Goal: Task Accomplishment & Management: Use online tool/utility

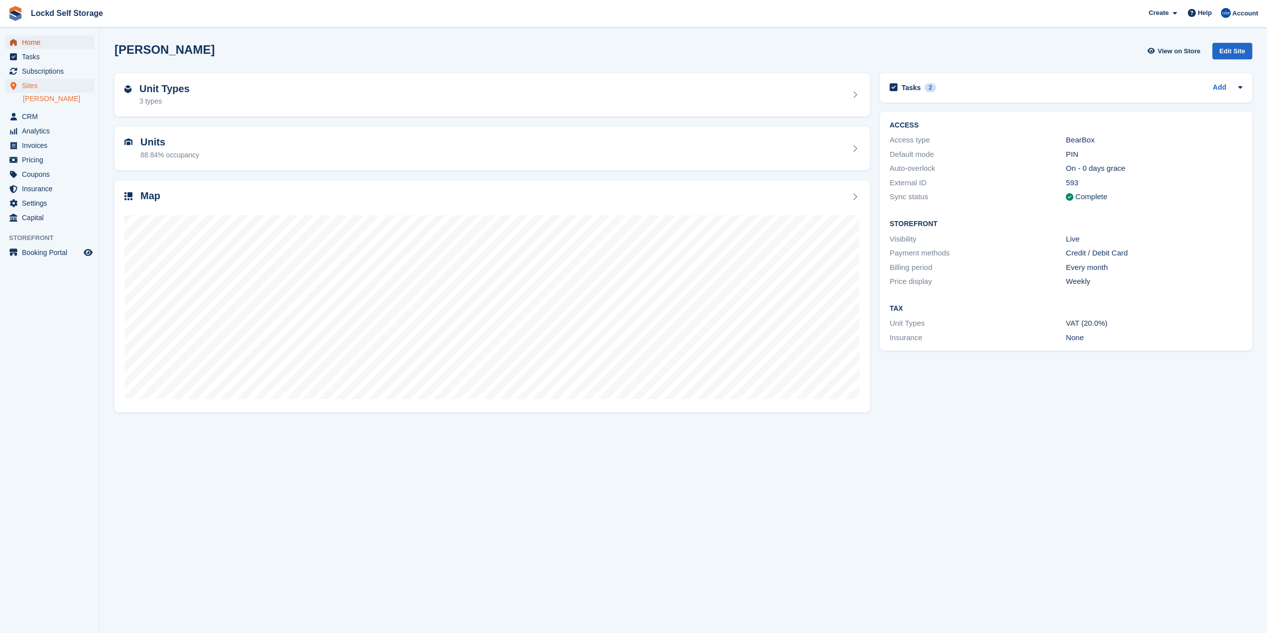
click at [30, 43] on span "Home" at bounding box center [52, 42] width 60 height 14
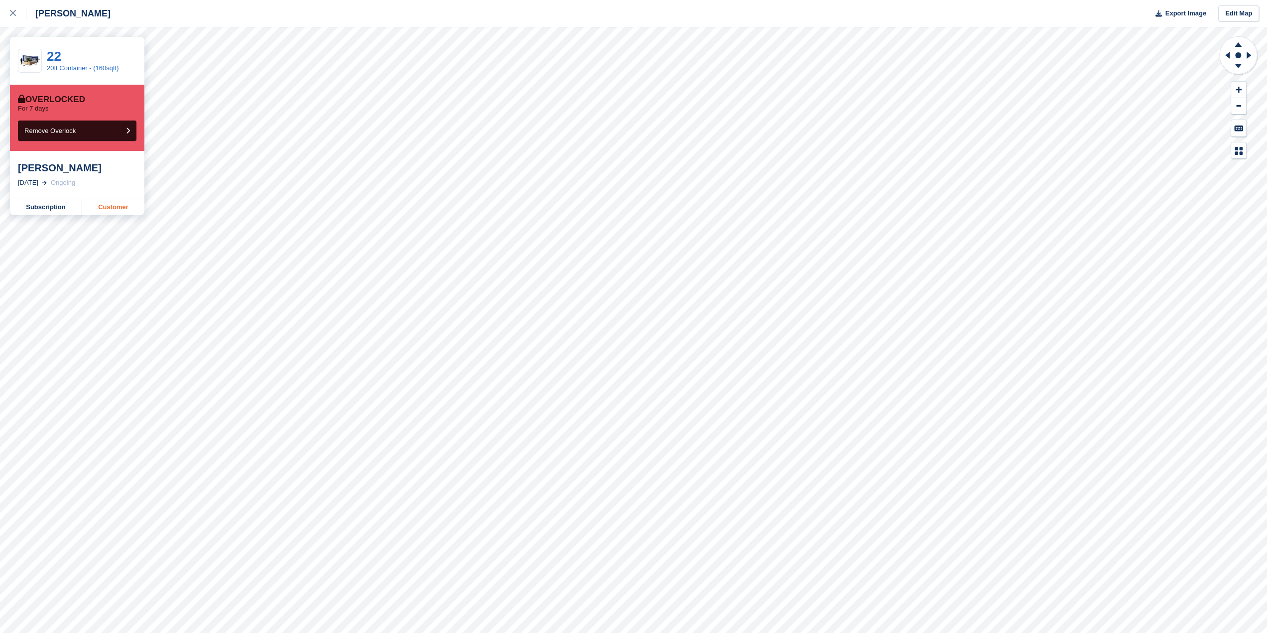
click at [116, 203] on link "Customer" at bounding box center [113, 207] width 62 height 16
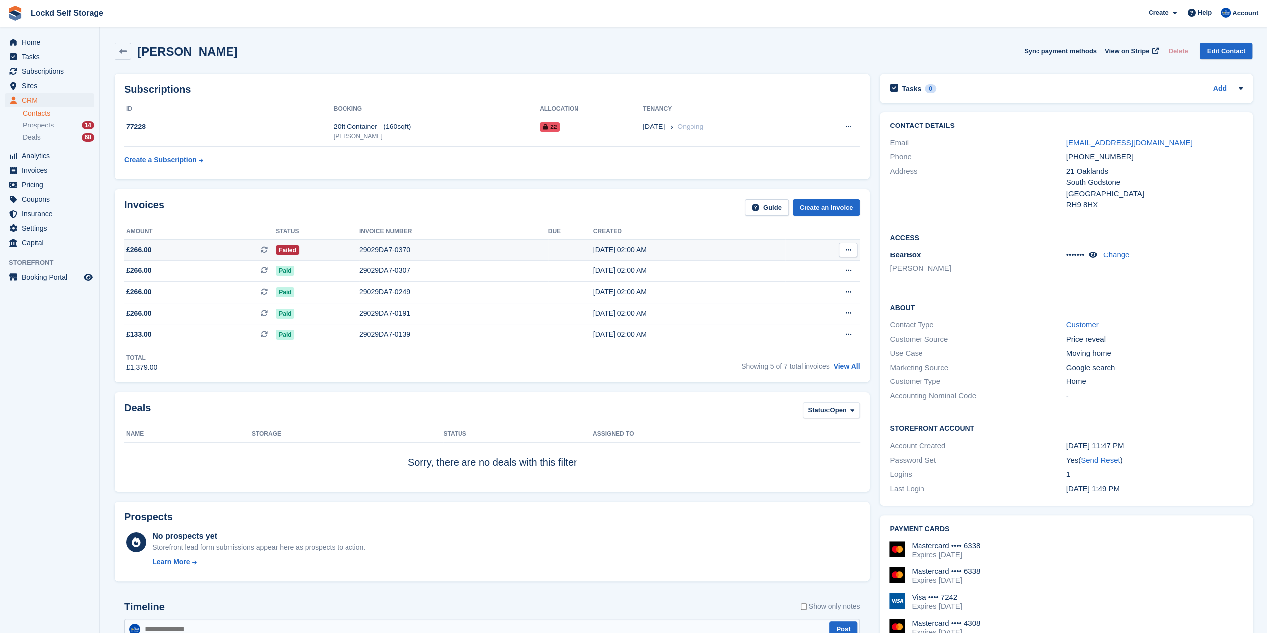
click at [318, 253] on div "Failed" at bounding box center [318, 249] width 84 height 10
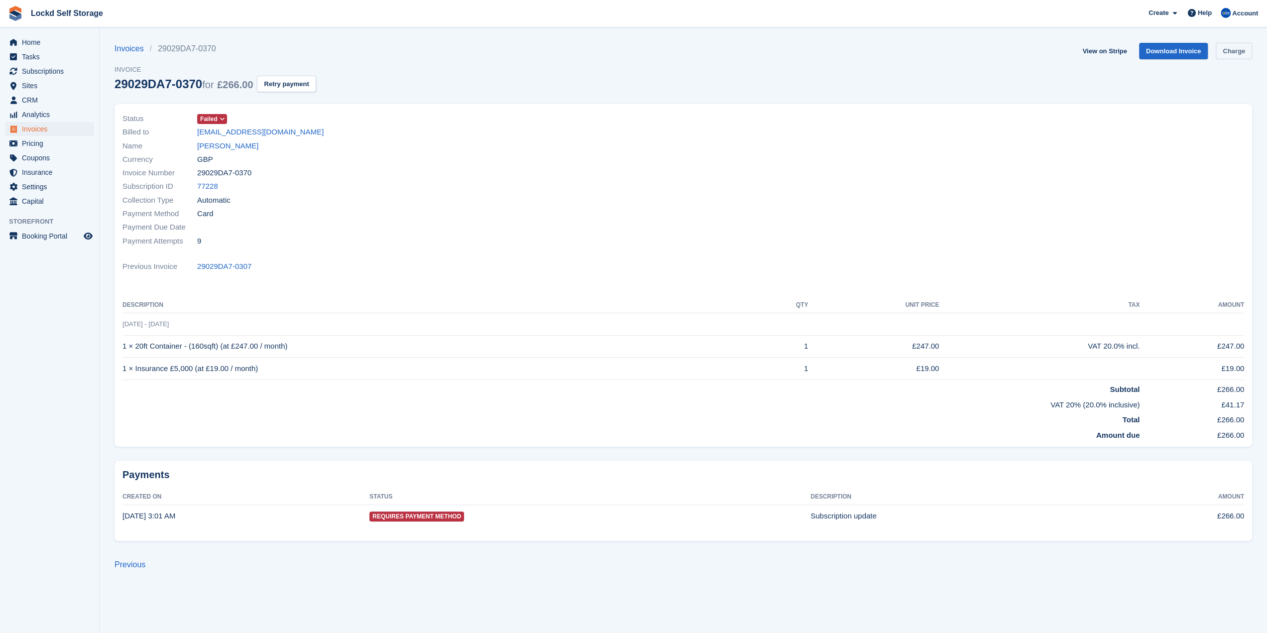
click at [1223, 49] on link "Charge" at bounding box center [1233, 51] width 36 height 16
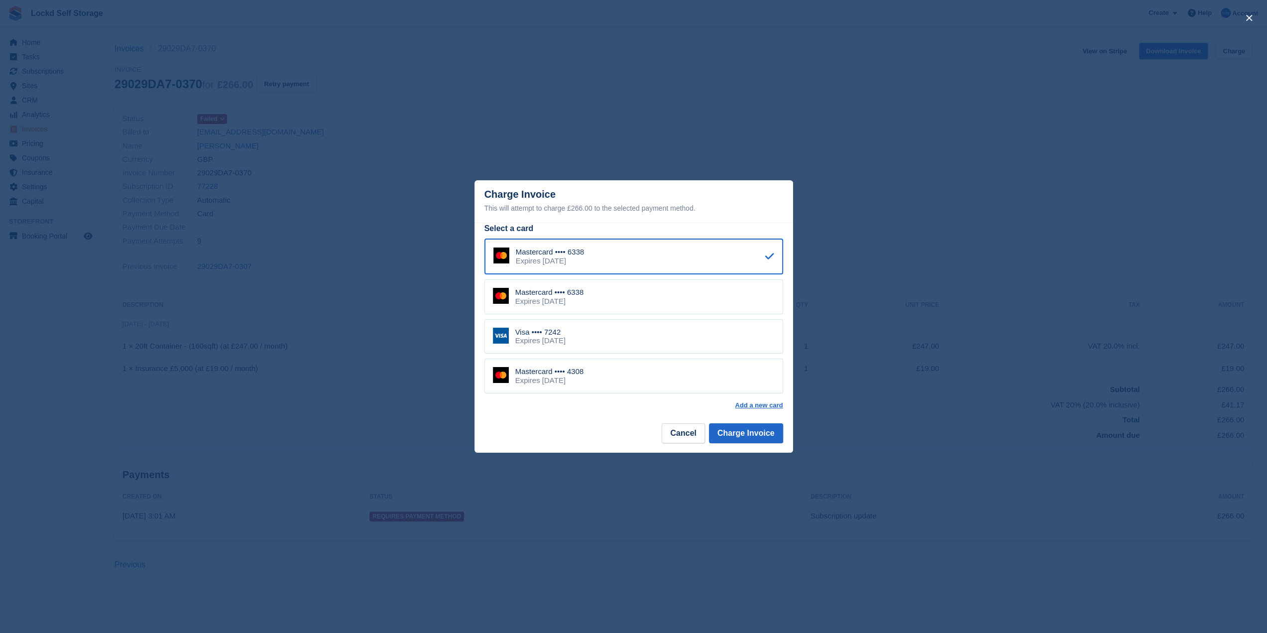
click at [609, 337] on div "Visa •••• 7242 Expires August 2029" at bounding box center [633, 336] width 299 height 35
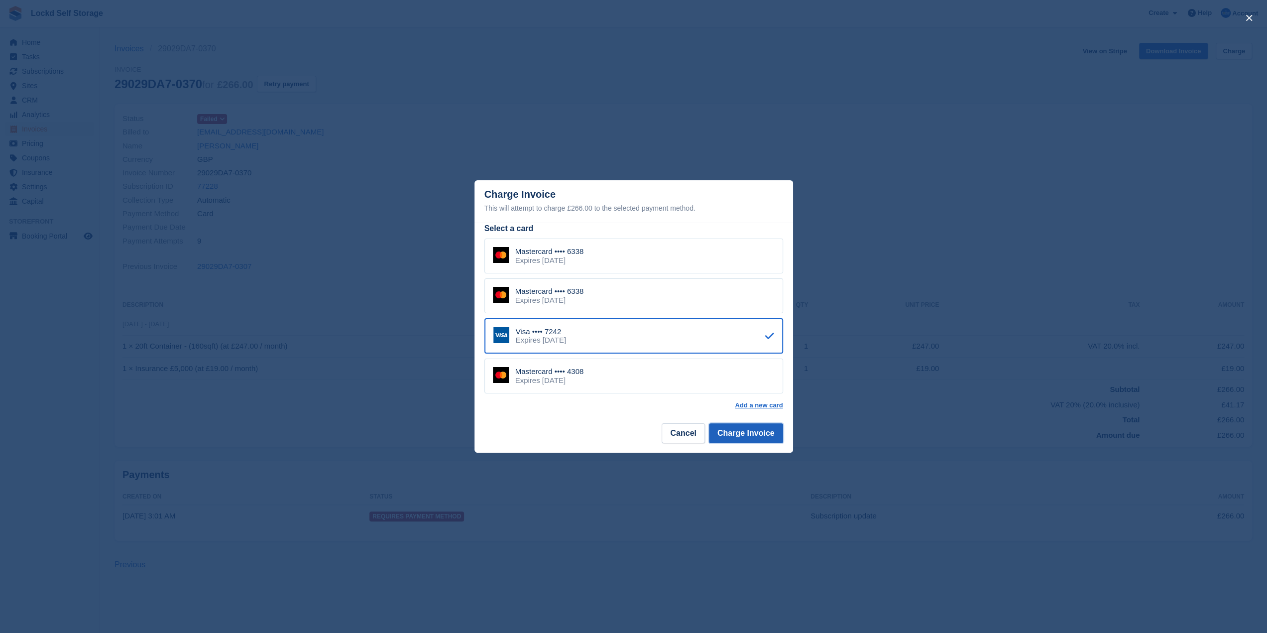
click at [735, 436] on button "Charge Invoice" at bounding box center [746, 433] width 74 height 20
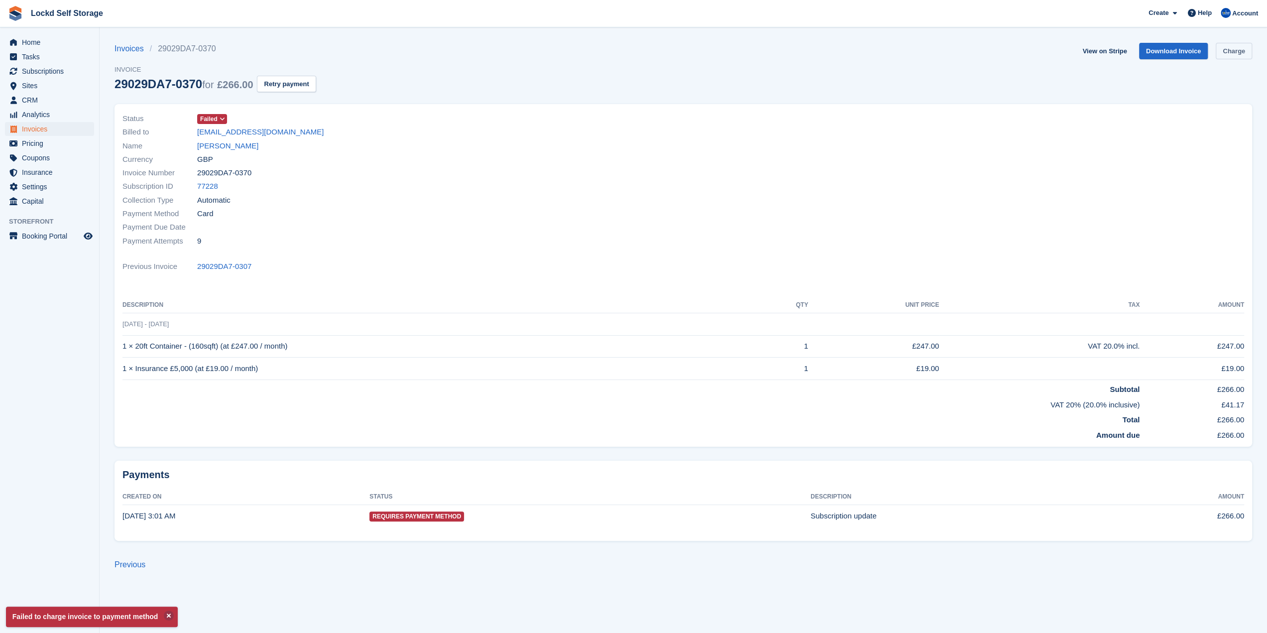
click at [1224, 54] on link "Charge" at bounding box center [1233, 51] width 36 height 16
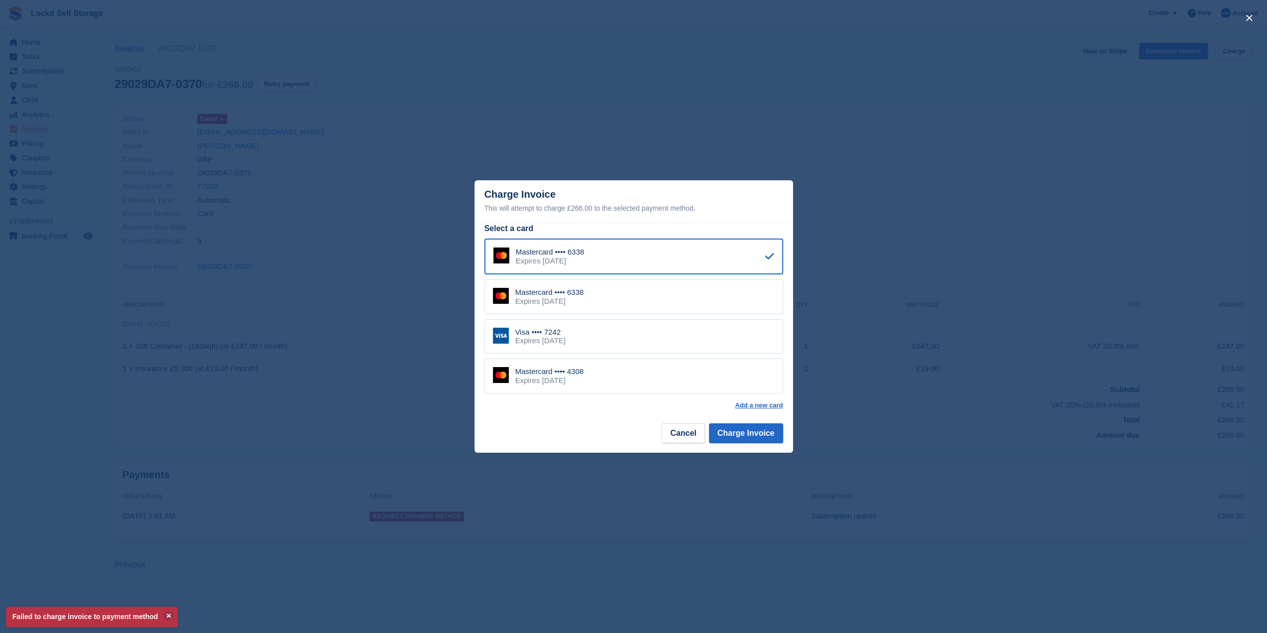
click at [591, 380] on div "Mastercard •••• 4308 Expires October 2028" at bounding box center [633, 375] width 299 height 35
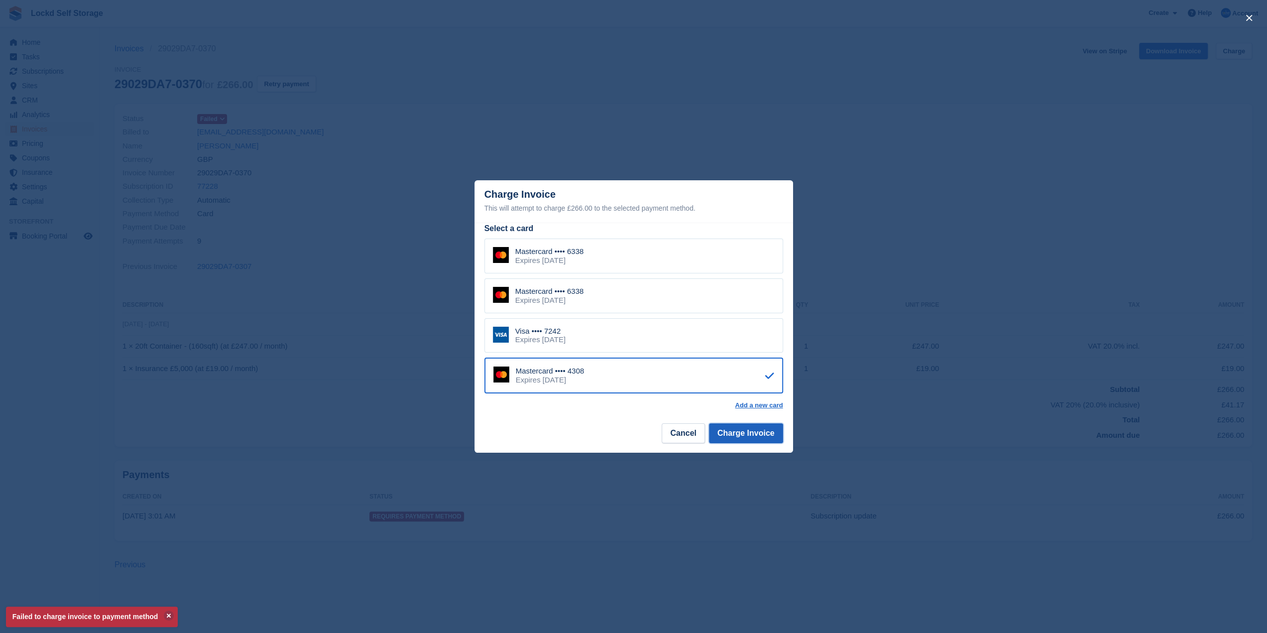
click at [740, 431] on button "Charge Invoice" at bounding box center [746, 433] width 74 height 20
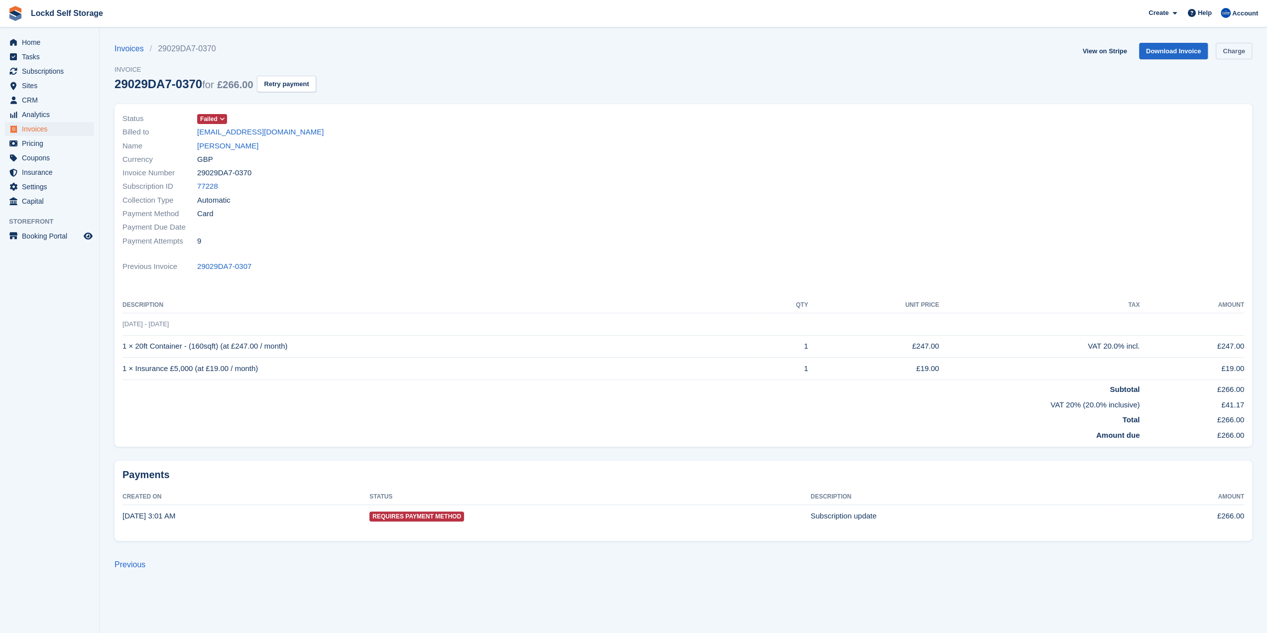
click at [1238, 48] on link "Charge" at bounding box center [1233, 51] width 36 height 16
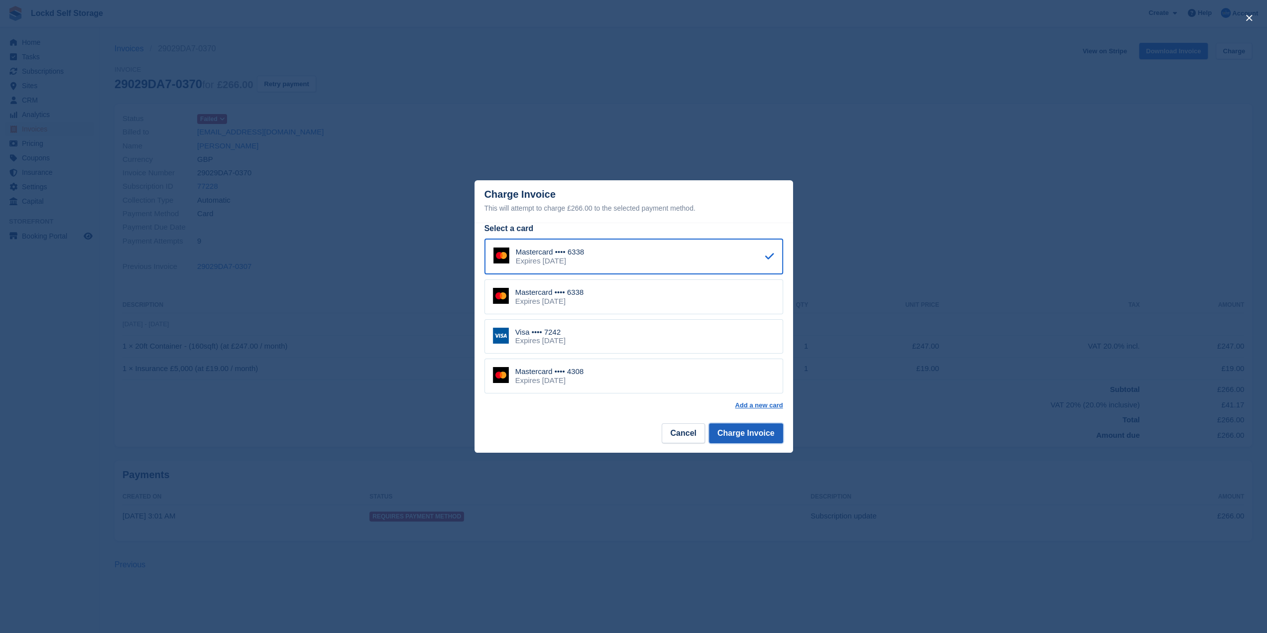
click at [733, 437] on button "Charge Invoice" at bounding box center [746, 433] width 74 height 20
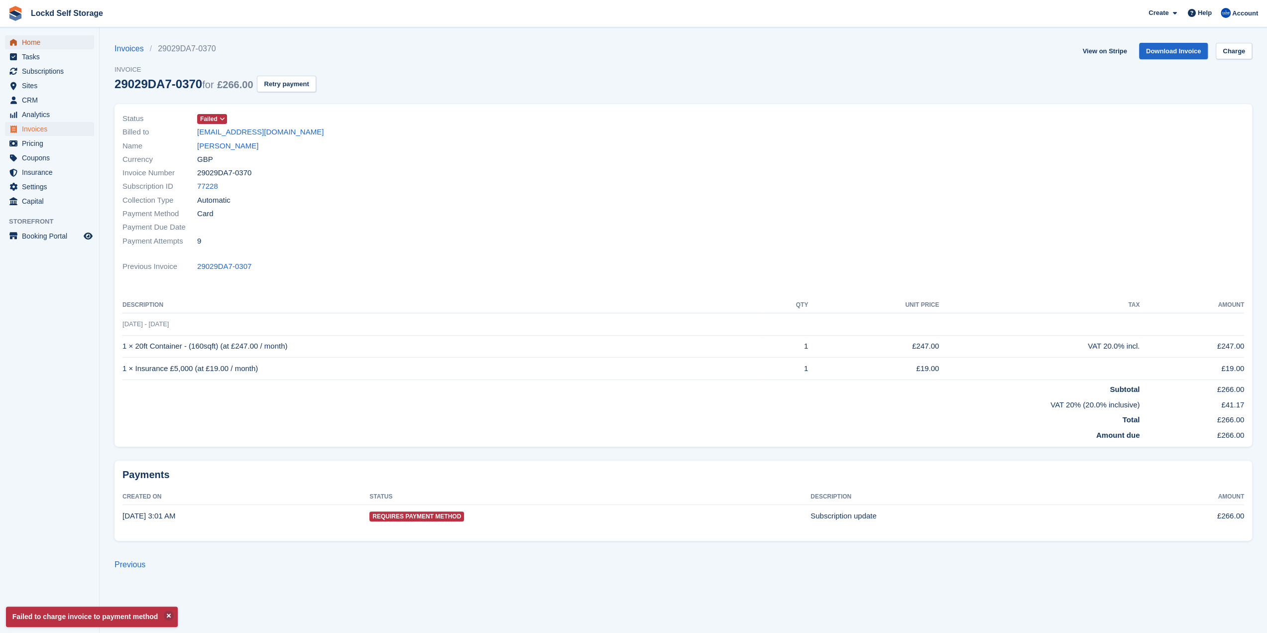
click at [66, 45] on span "Home" at bounding box center [52, 42] width 60 height 14
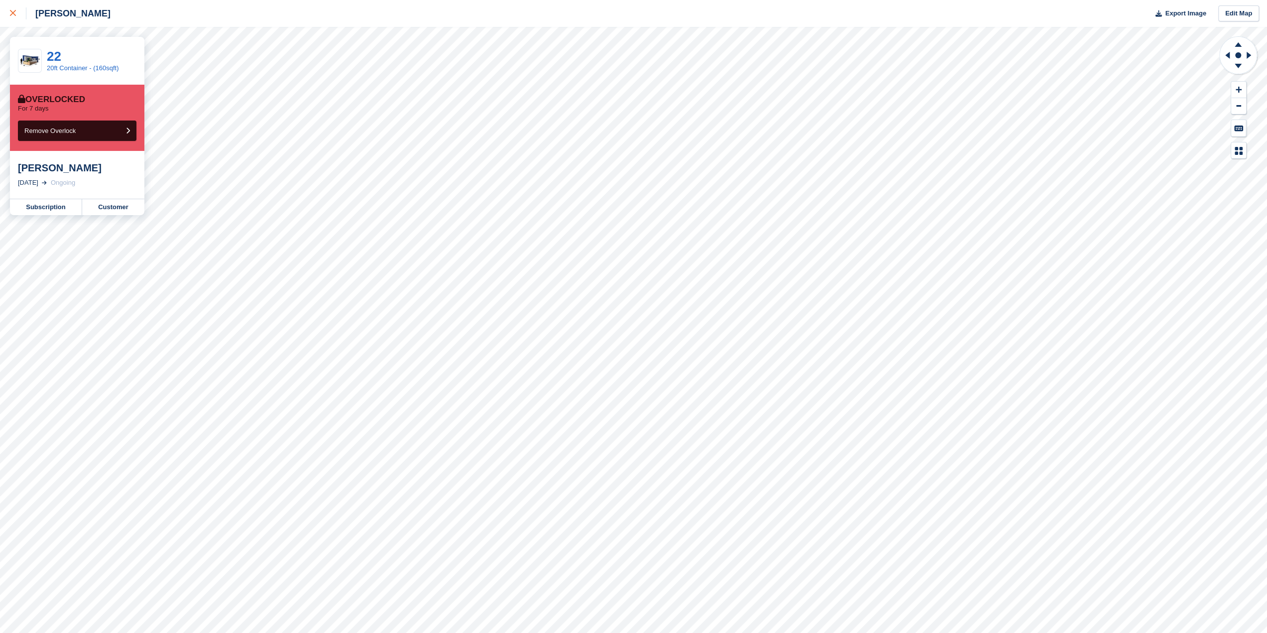
click at [17, 12] on div at bounding box center [18, 13] width 16 height 12
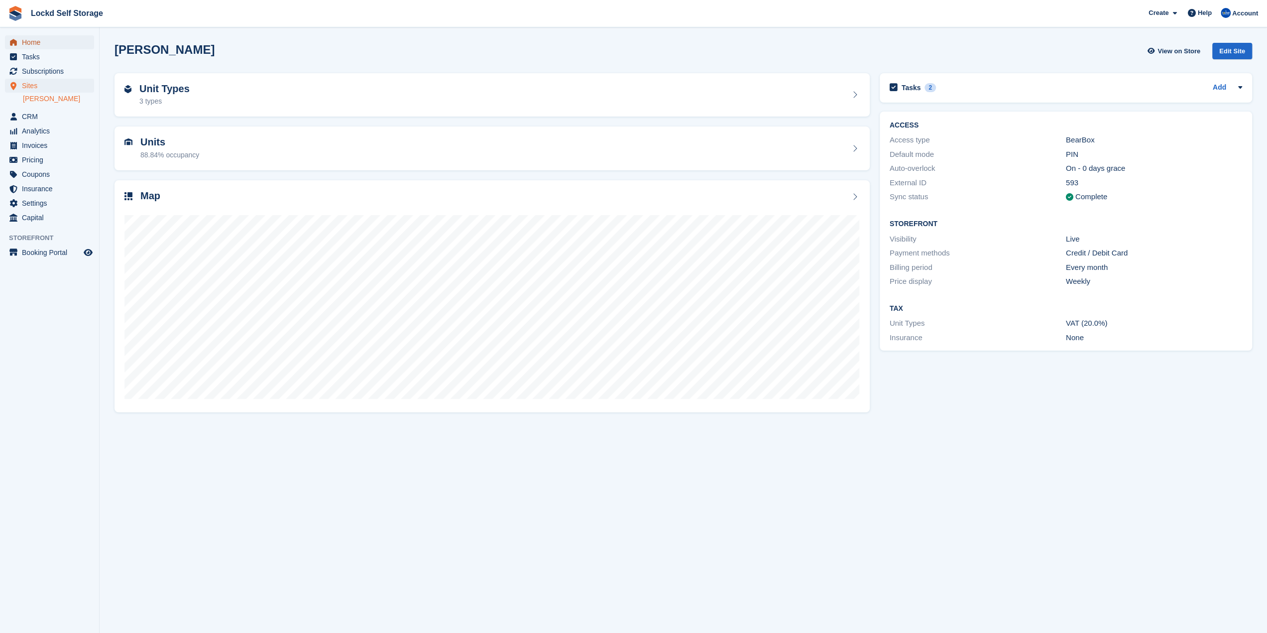
click at [56, 42] on span "Home" at bounding box center [52, 42] width 60 height 14
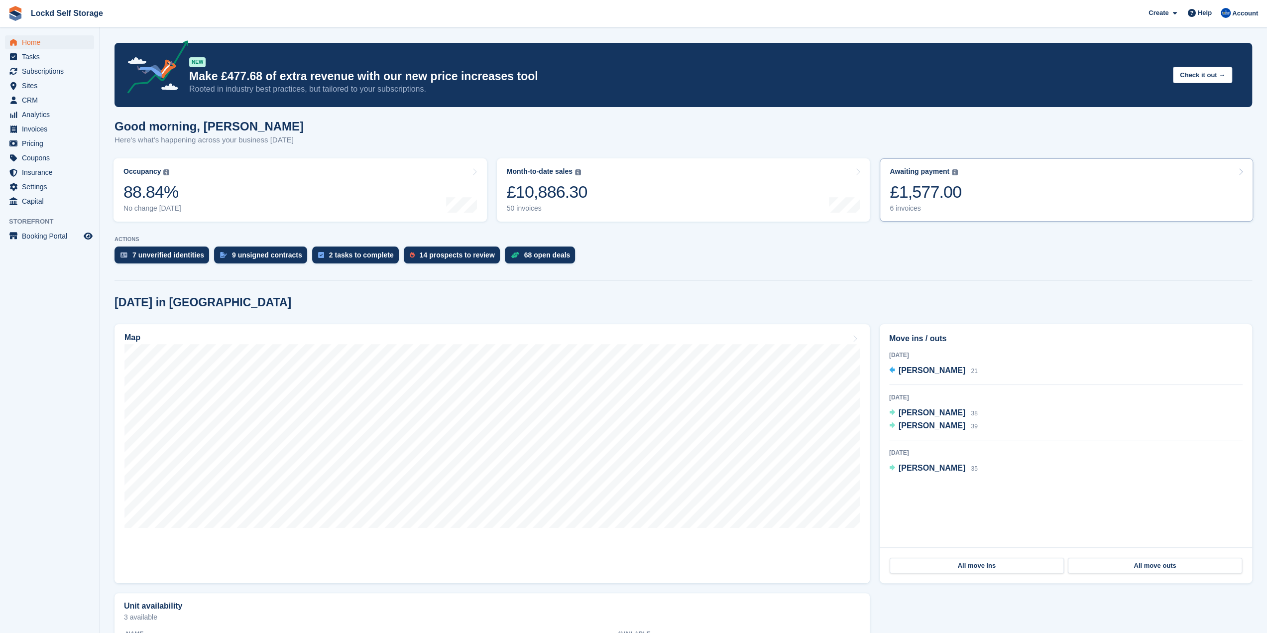
click at [964, 188] on link "Awaiting payment The total outstanding balance on all open invoices. £1,577.00 …" at bounding box center [1065, 189] width 373 height 63
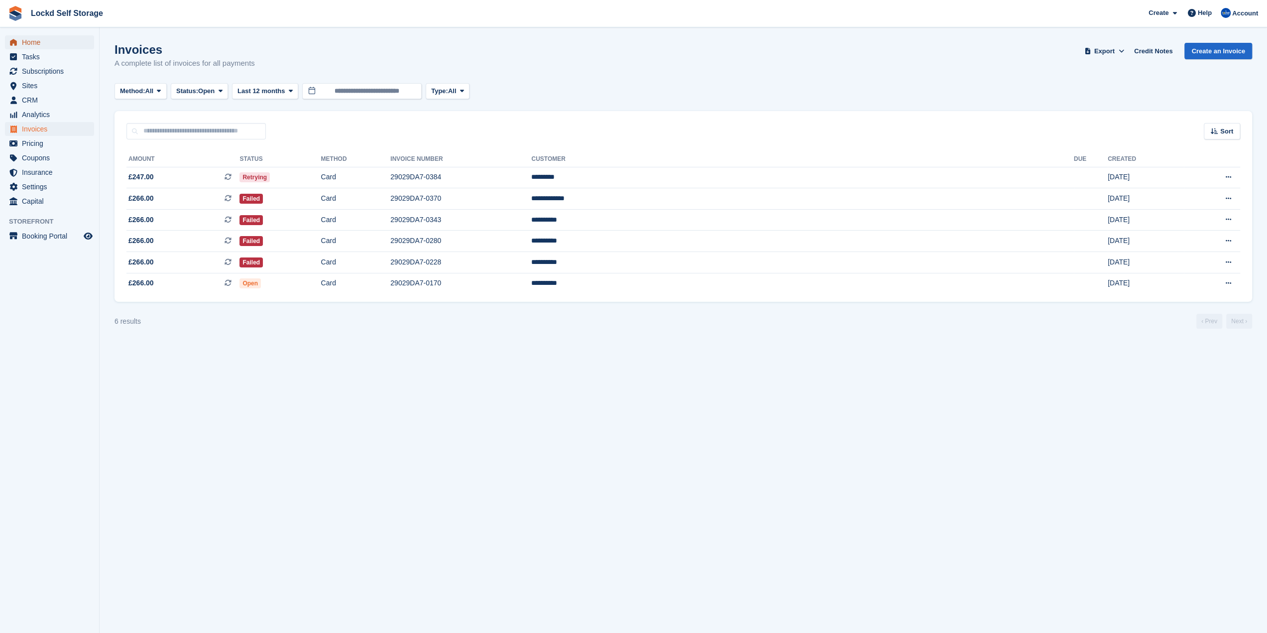
click at [38, 47] on span "Home" at bounding box center [52, 42] width 60 height 14
